Goal: Task Accomplishment & Management: Use online tool/utility

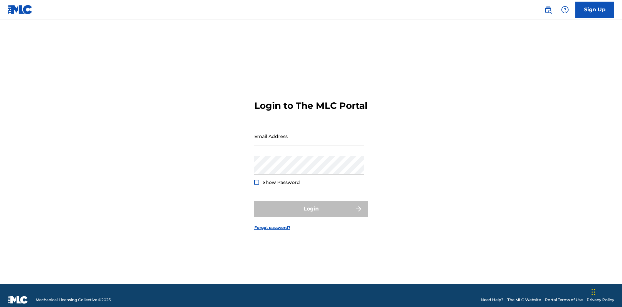
scroll to position [8, 0]
click at [309, 133] on input "Email Address" at bounding box center [308, 136] width 109 height 18
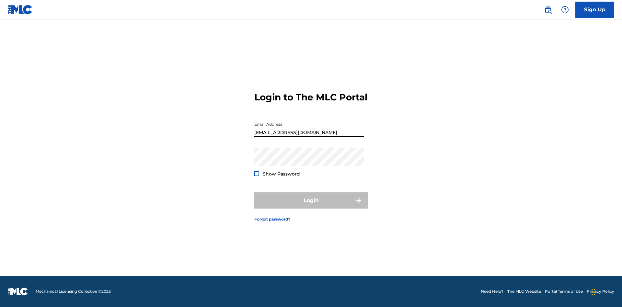
type input "[EMAIL_ADDRESS][DOMAIN_NAME]"
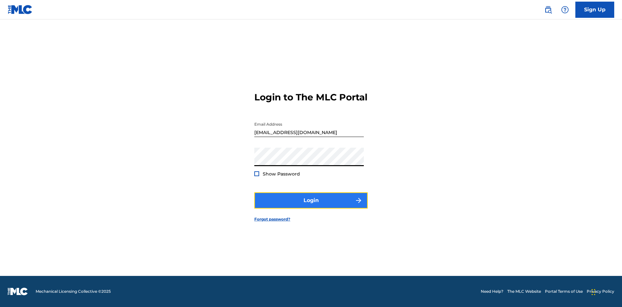
click at [311, 206] on button "Login" at bounding box center [310, 200] width 113 height 16
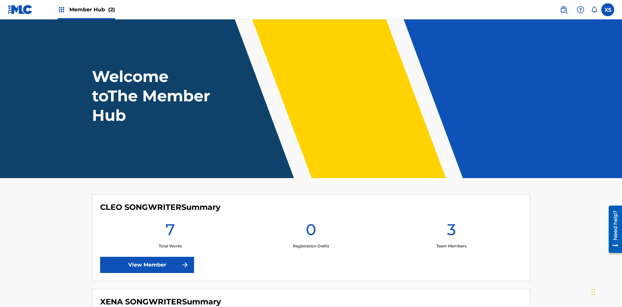
scroll to position [28, 0]
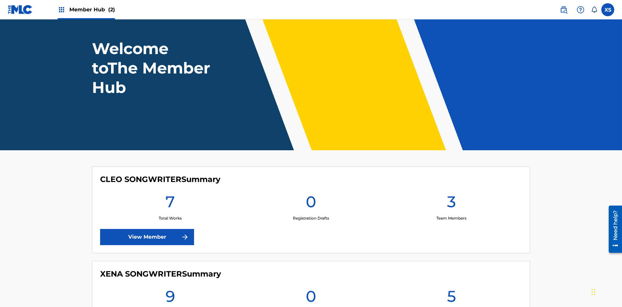
click at [92, 9] on span "Member Hub (2)" at bounding box center [92, 9] width 46 height 7
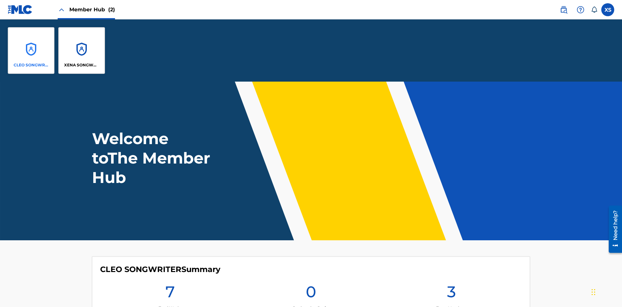
click at [31, 65] on p "CLEO SONGWRITER" at bounding box center [31, 65] width 35 height 6
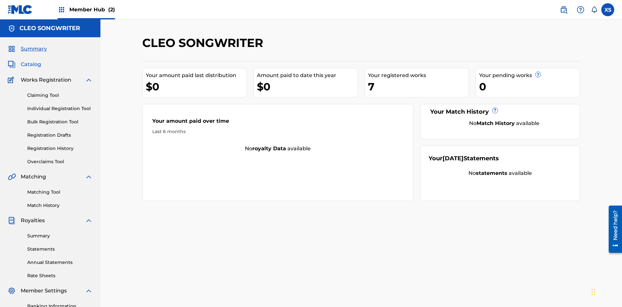
click at [31, 61] on span "Catalog" at bounding box center [31, 65] width 20 height 8
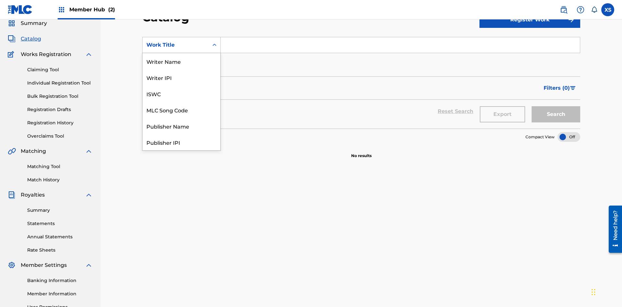
scroll to position [97, 0]
click at [181, 142] on div "Work Title" at bounding box center [182, 142] width 78 height 16
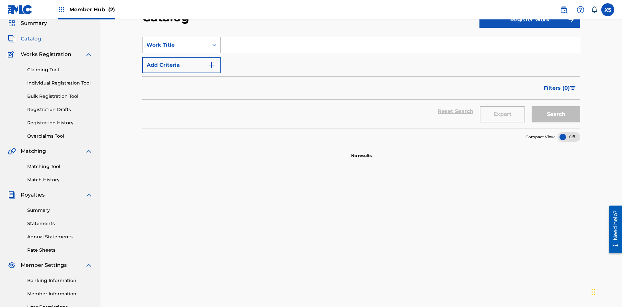
click at [400, 47] on input "Search Form" at bounding box center [400, 45] width 359 height 16
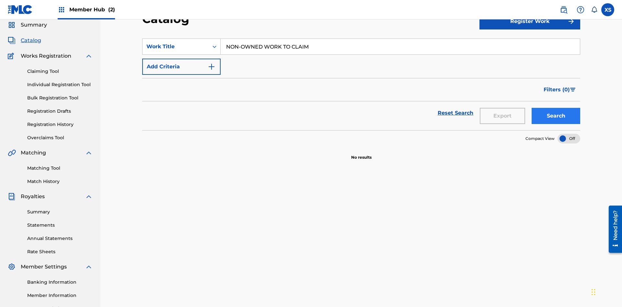
type input "NON-OWNED WORK TO CLAIM"
click at [556, 108] on button "Search" at bounding box center [556, 116] width 49 height 16
